Goal: Task Accomplishment & Management: Manage account settings

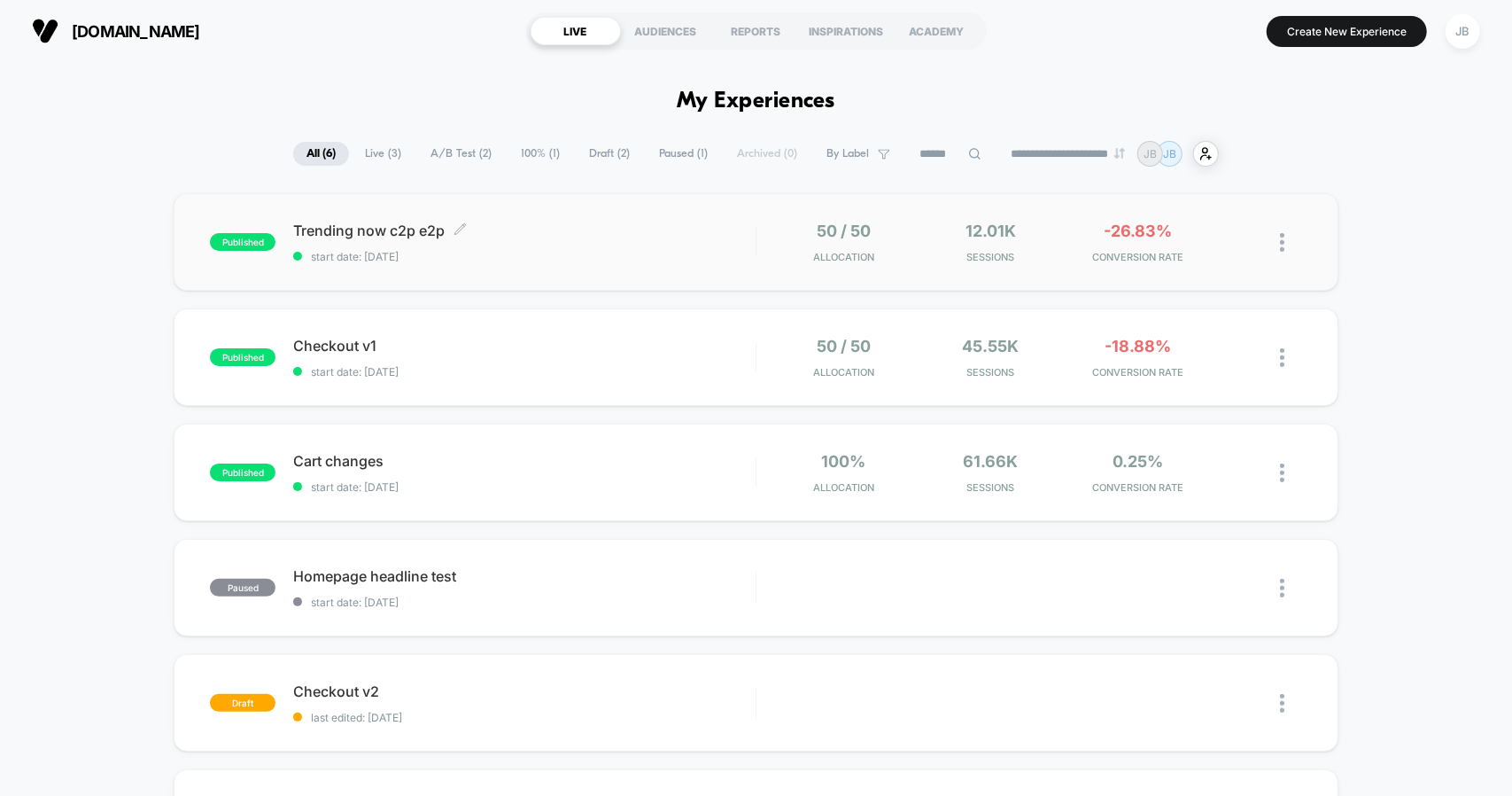
click at [518, 257] on span "start date: [DATE]" at bounding box center [524, 256] width 462 height 13
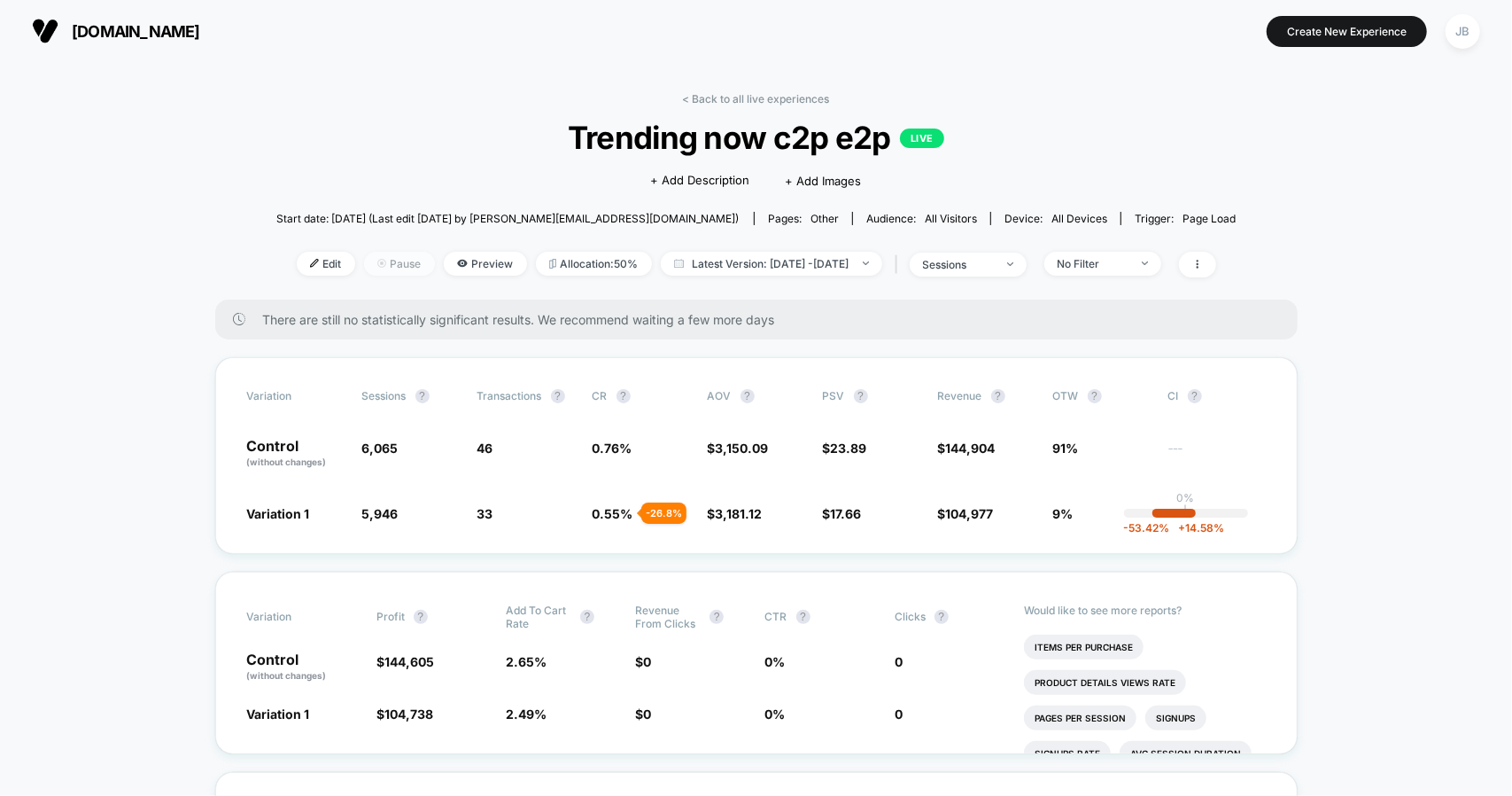
click at [381, 261] on span "Pause" at bounding box center [399, 263] width 71 height 24
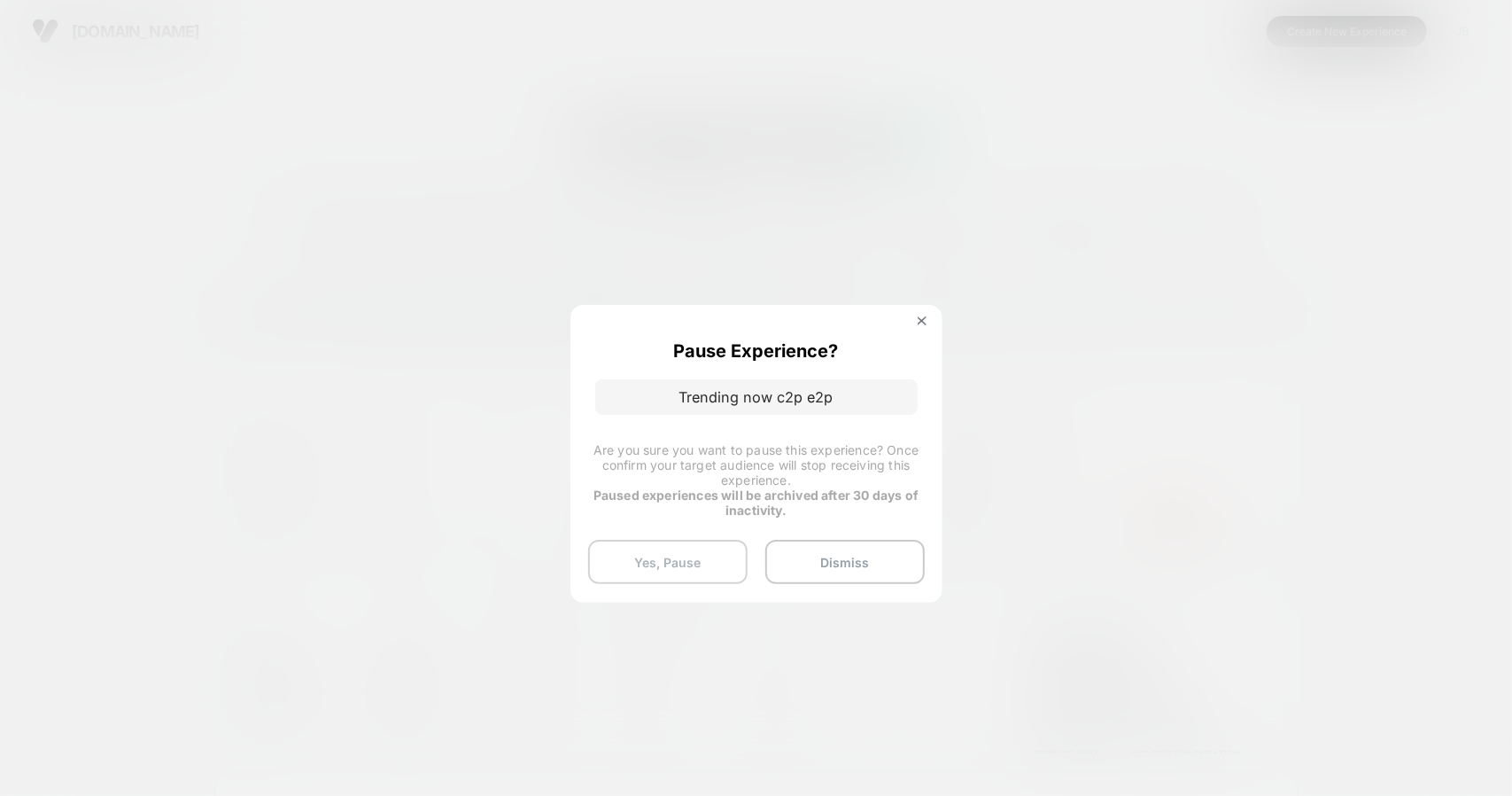
click at [703, 560] on button "Yes, Pause" at bounding box center [668, 561] width 160 height 45
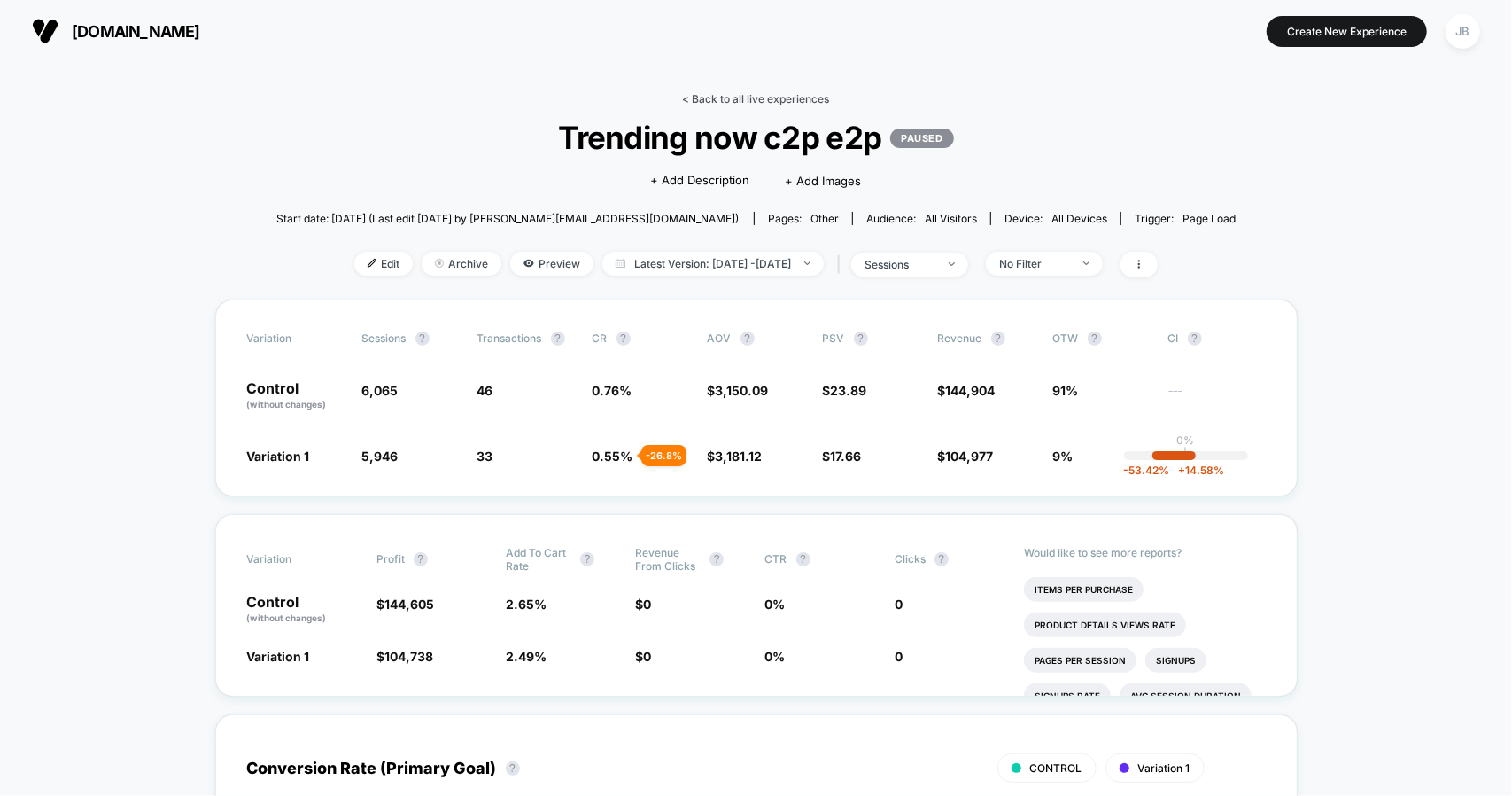
click at [778, 96] on link "< Back to all live experiences" at bounding box center [756, 99] width 147 height 13
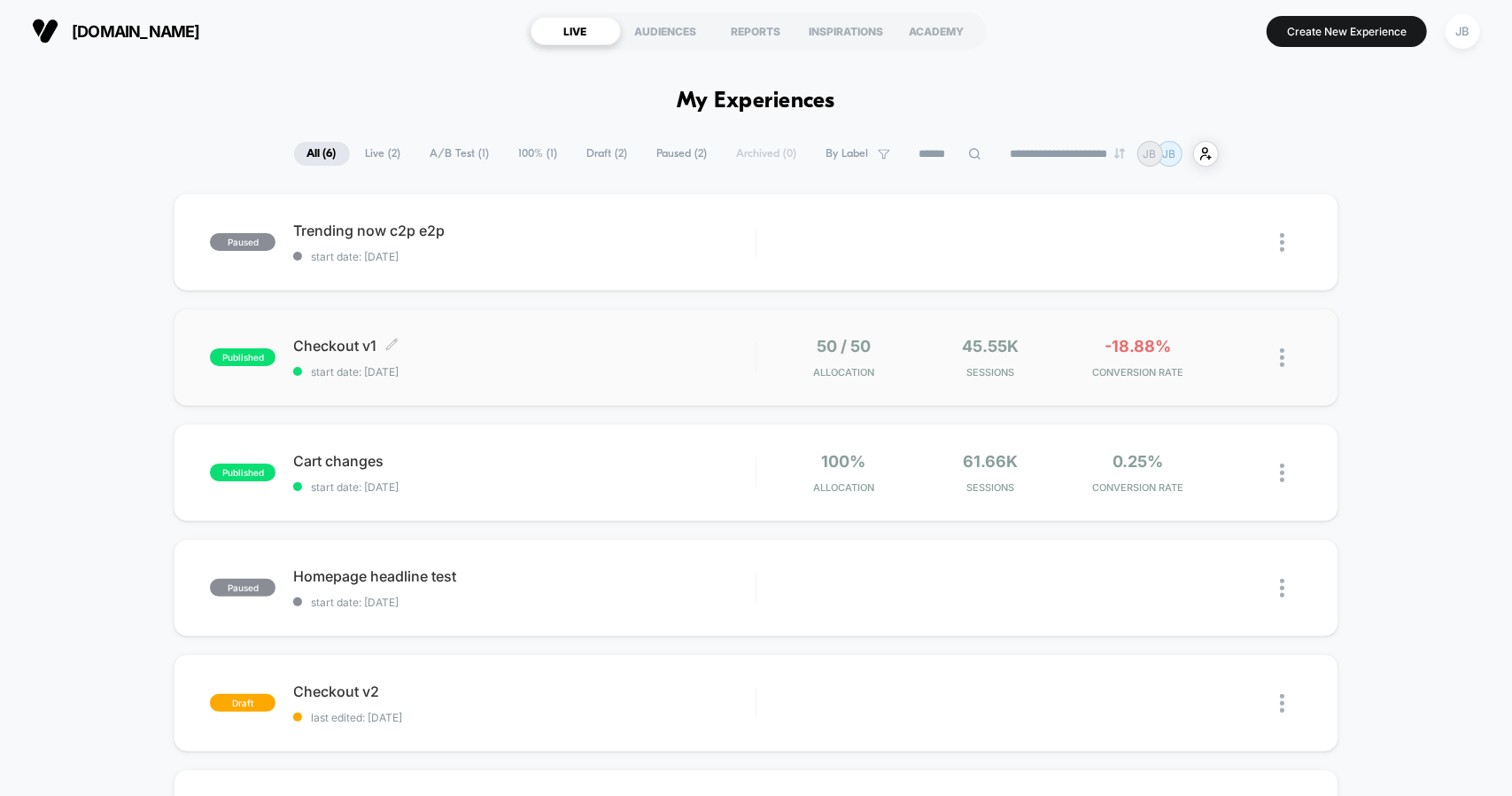
click at [606, 343] on span "Checkout v1 Click to edit experience details" at bounding box center [524, 345] width 462 height 18
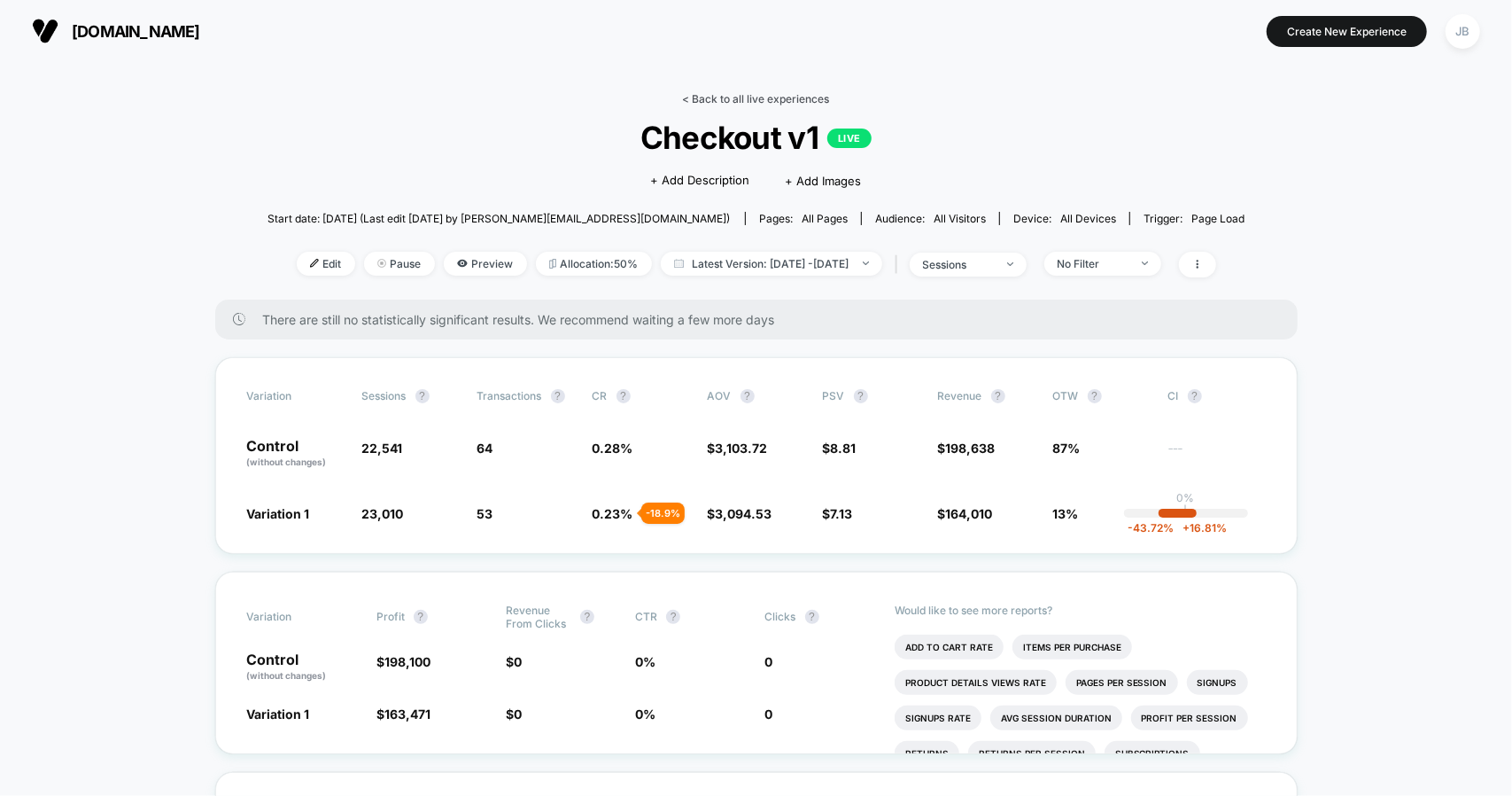
click at [725, 97] on link "< Back to all live experiences" at bounding box center [756, 99] width 147 height 13
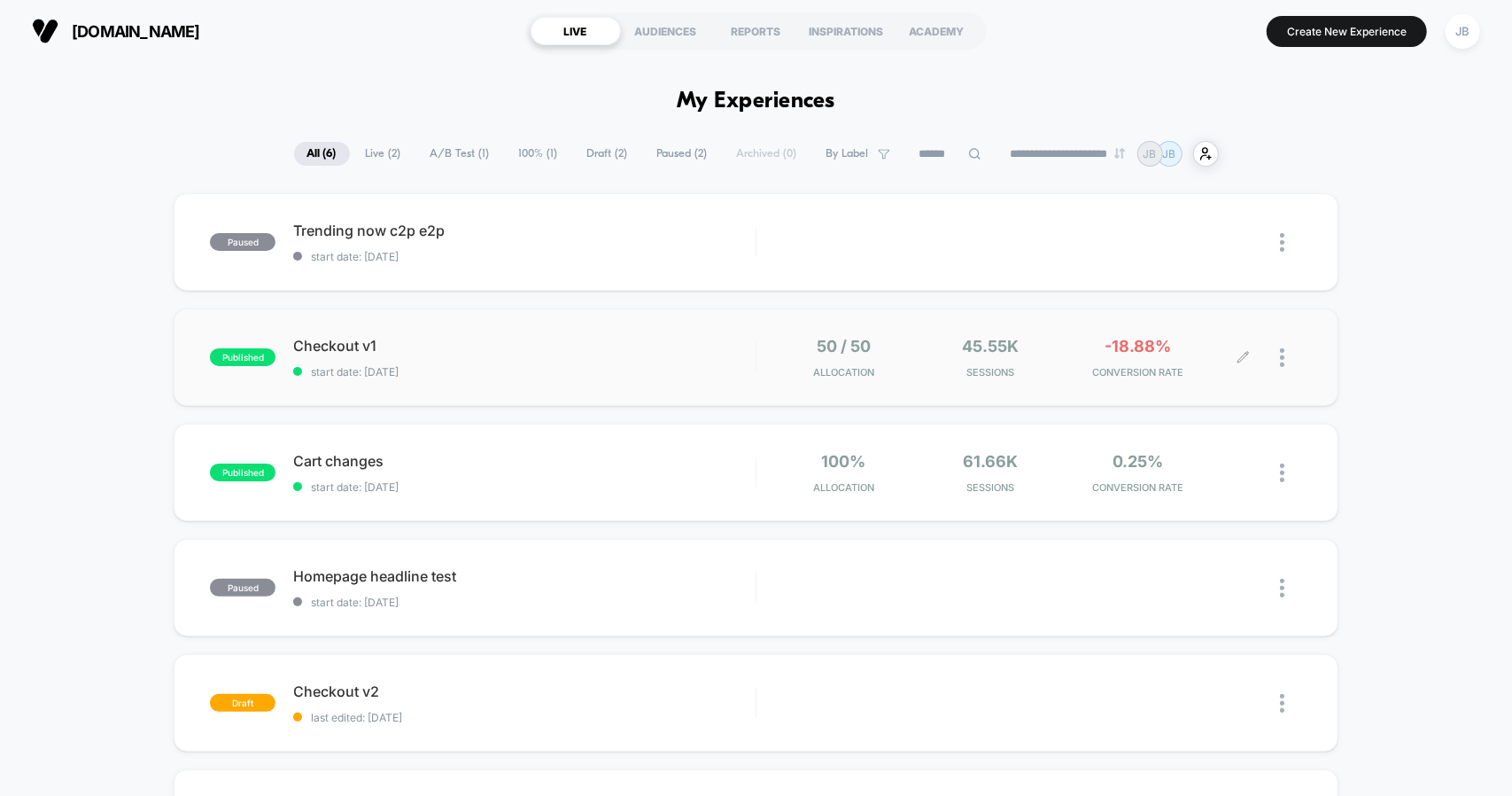
click at [1277, 355] on div at bounding box center [1274, 357] width 59 height 42
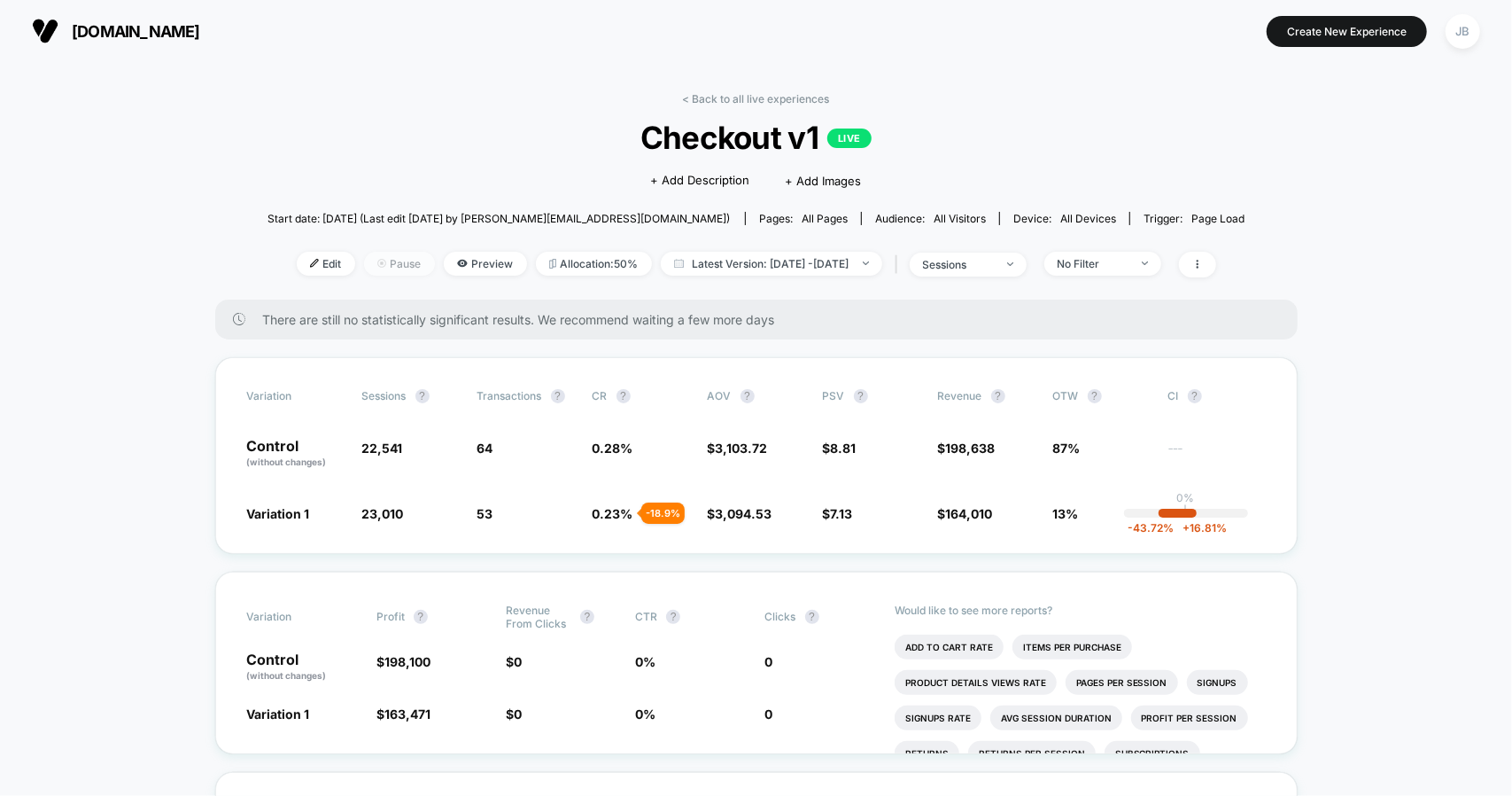
click at [370, 259] on span "Pause" at bounding box center [399, 263] width 71 height 24
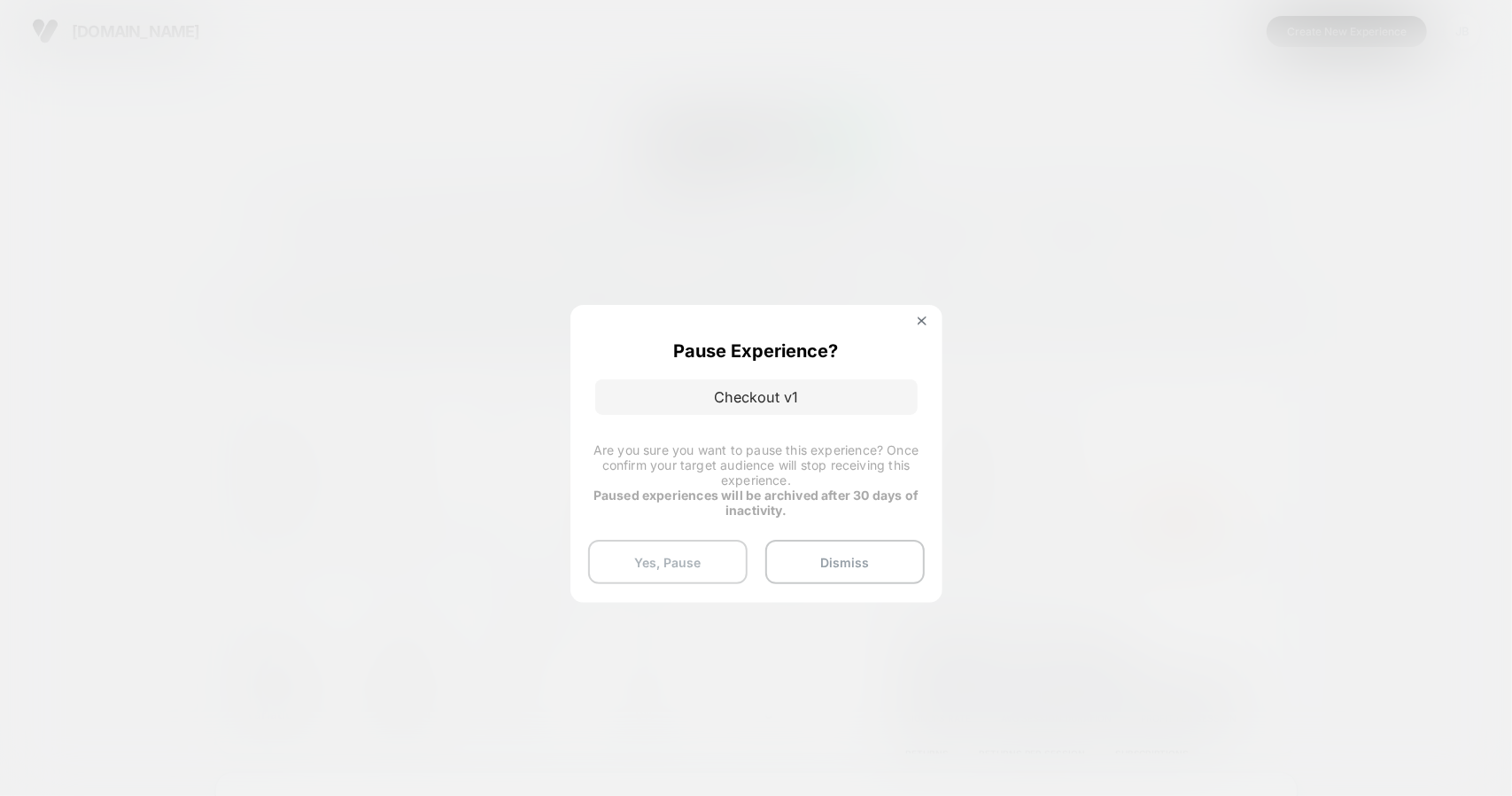
click at [717, 559] on button "Yes, Pause" at bounding box center [668, 561] width 160 height 45
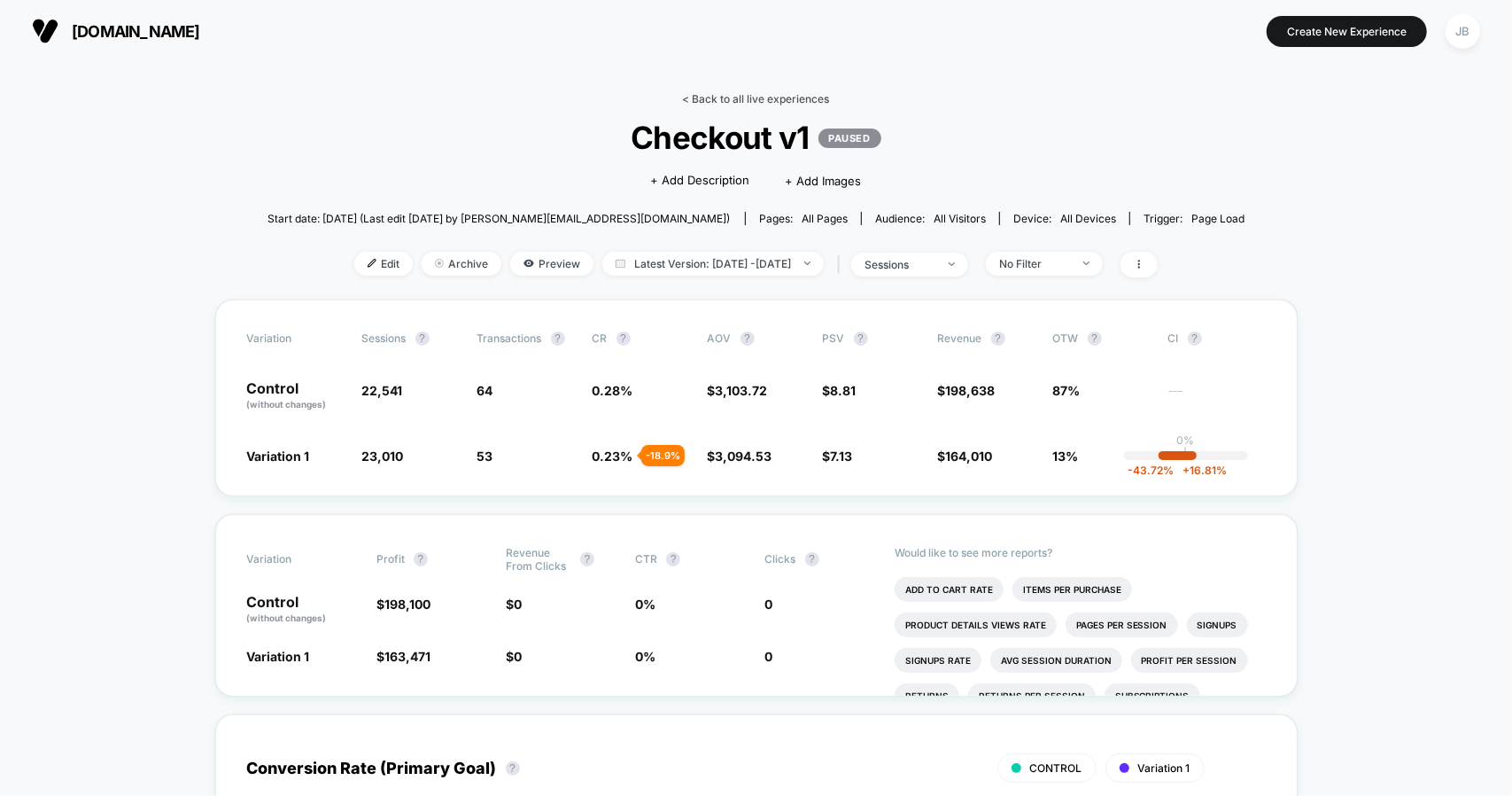
click at [784, 104] on link "< Back to all live experiences" at bounding box center [756, 99] width 147 height 13
